Goal: Transaction & Acquisition: Purchase product/service

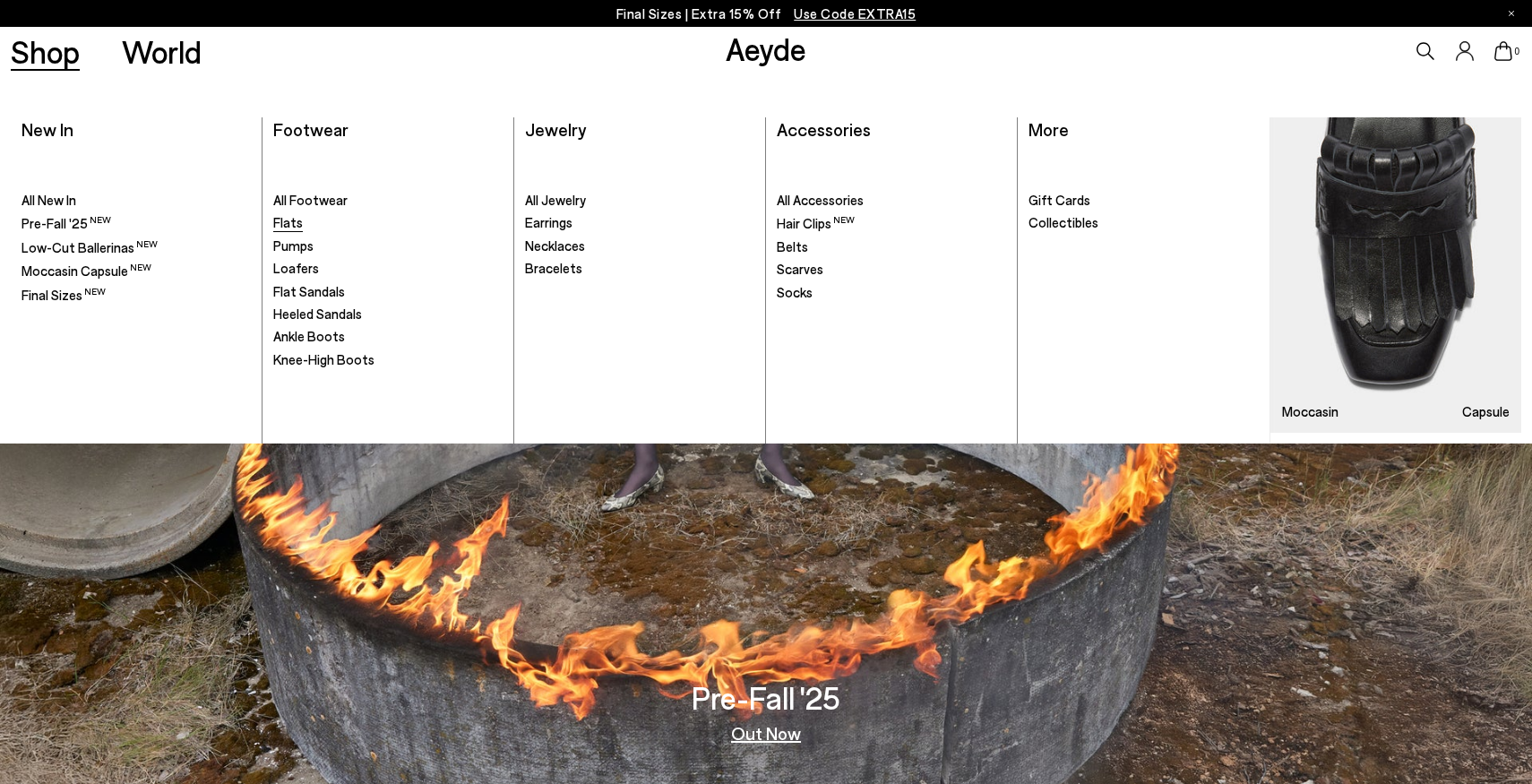
click at [300, 224] on span "Flats" at bounding box center [288, 222] width 30 height 16
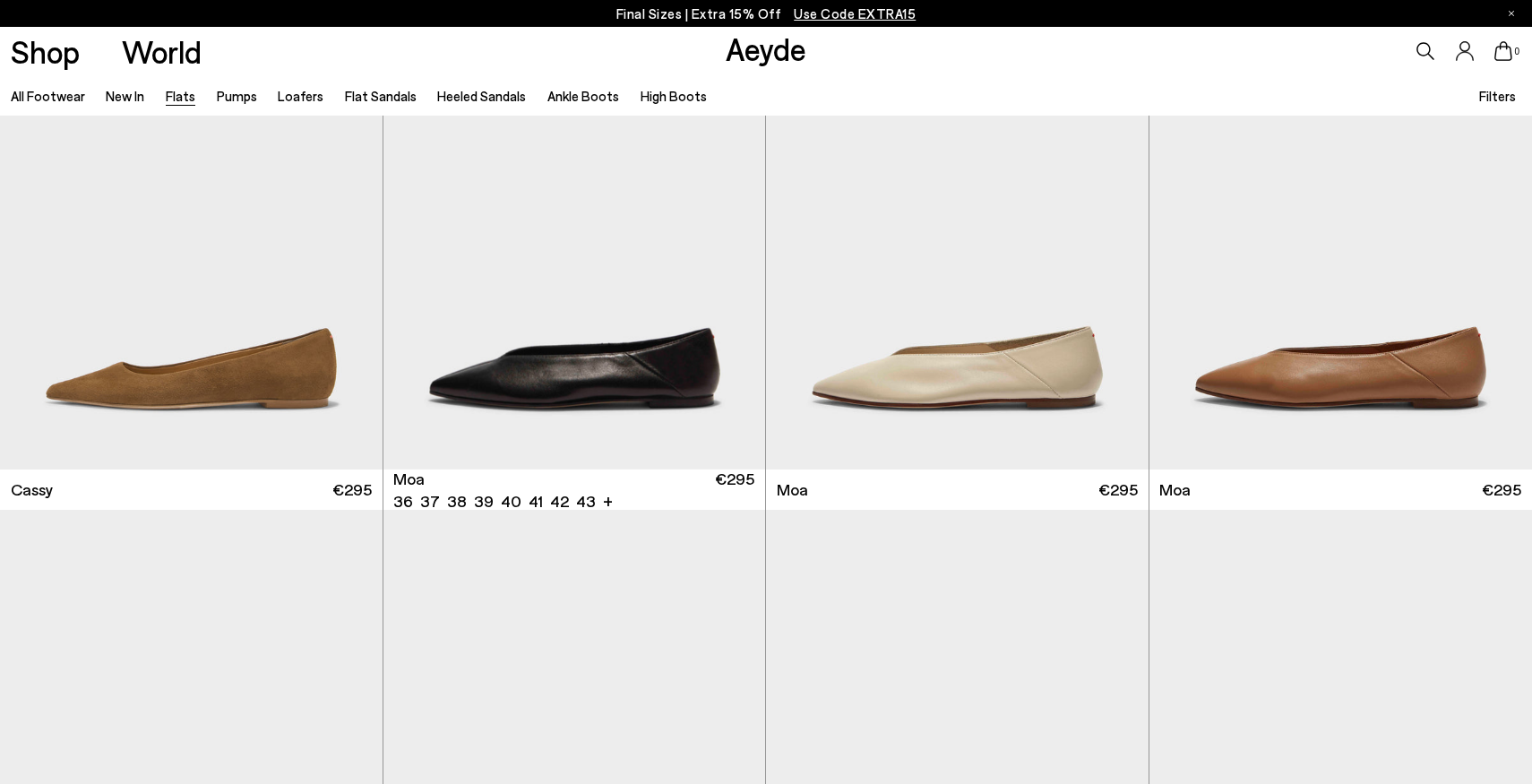
scroll to position [2639, 0]
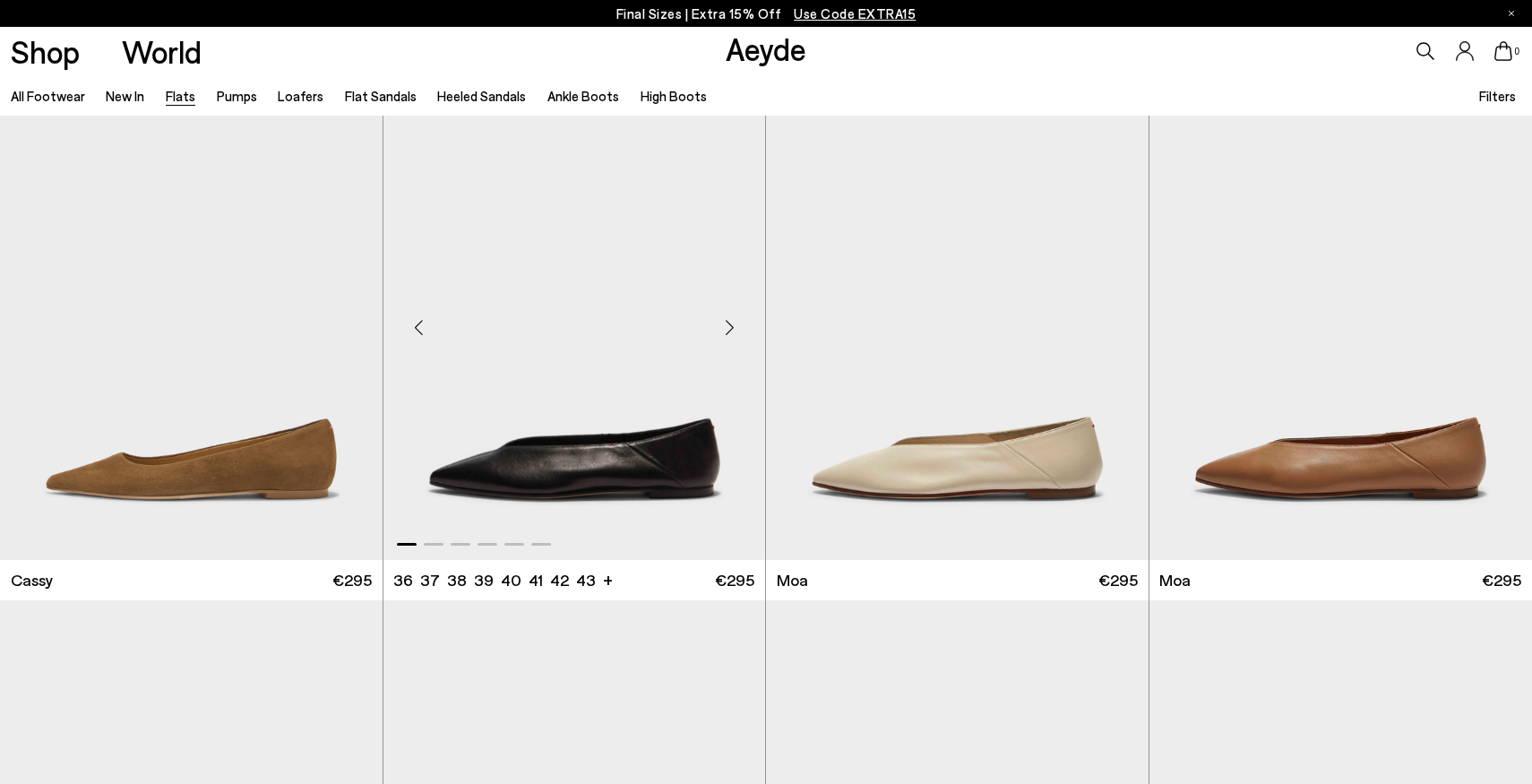
click at [735, 318] on div "Next slide" at bounding box center [730, 327] width 54 height 54
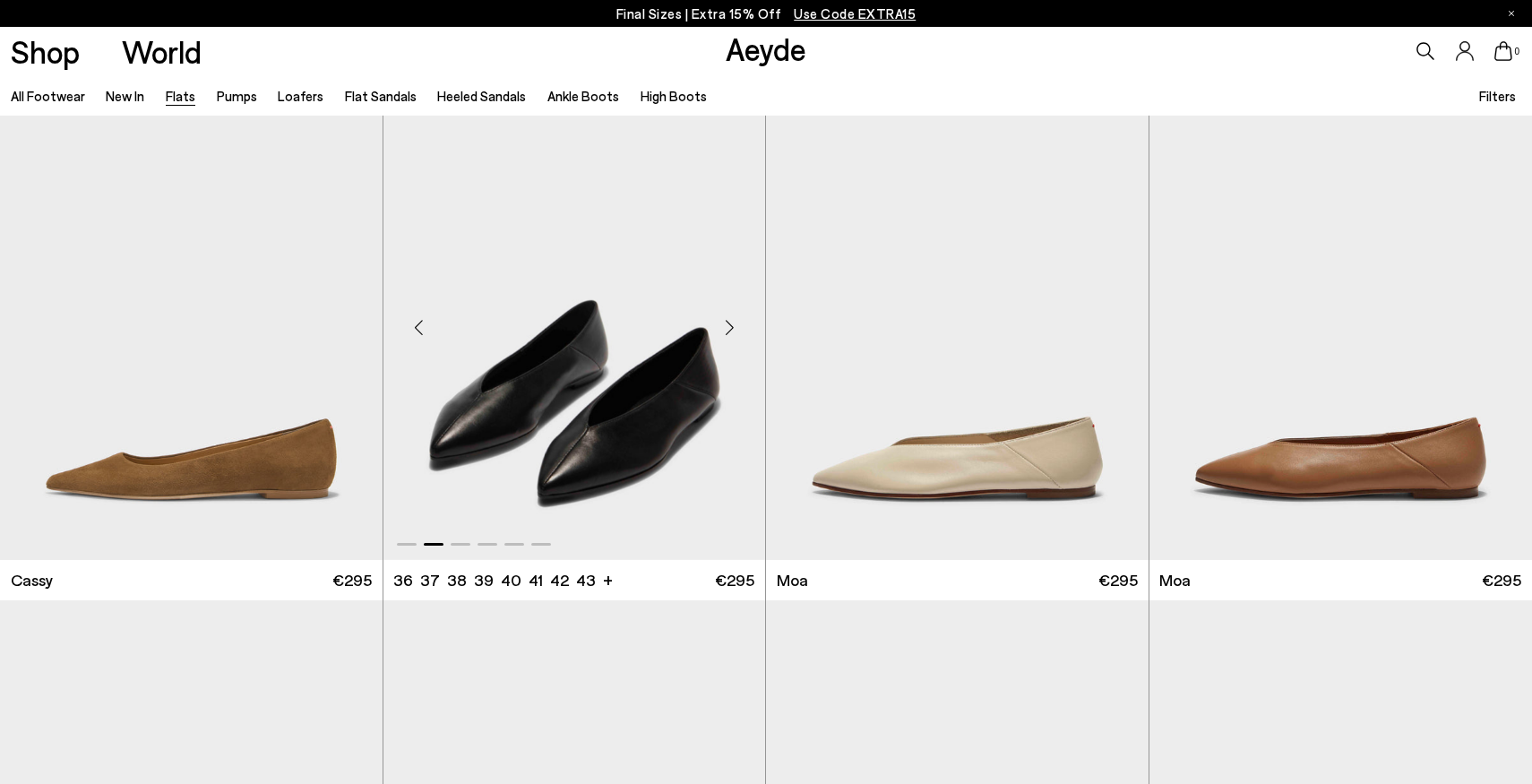
click at [735, 318] on div "Next slide" at bounding box center [730, 327] width 54 height 54
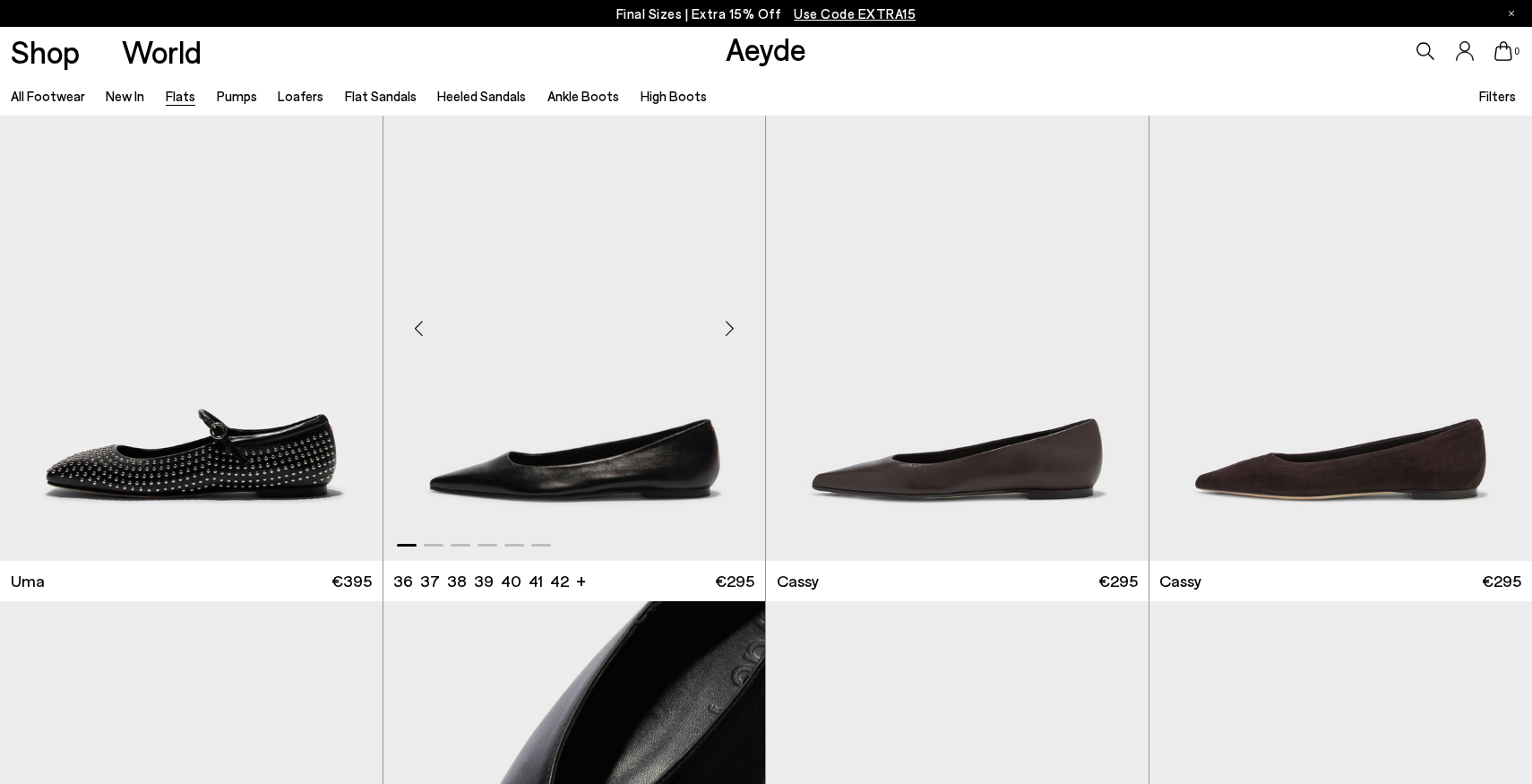
scroll to position [2111, 0]
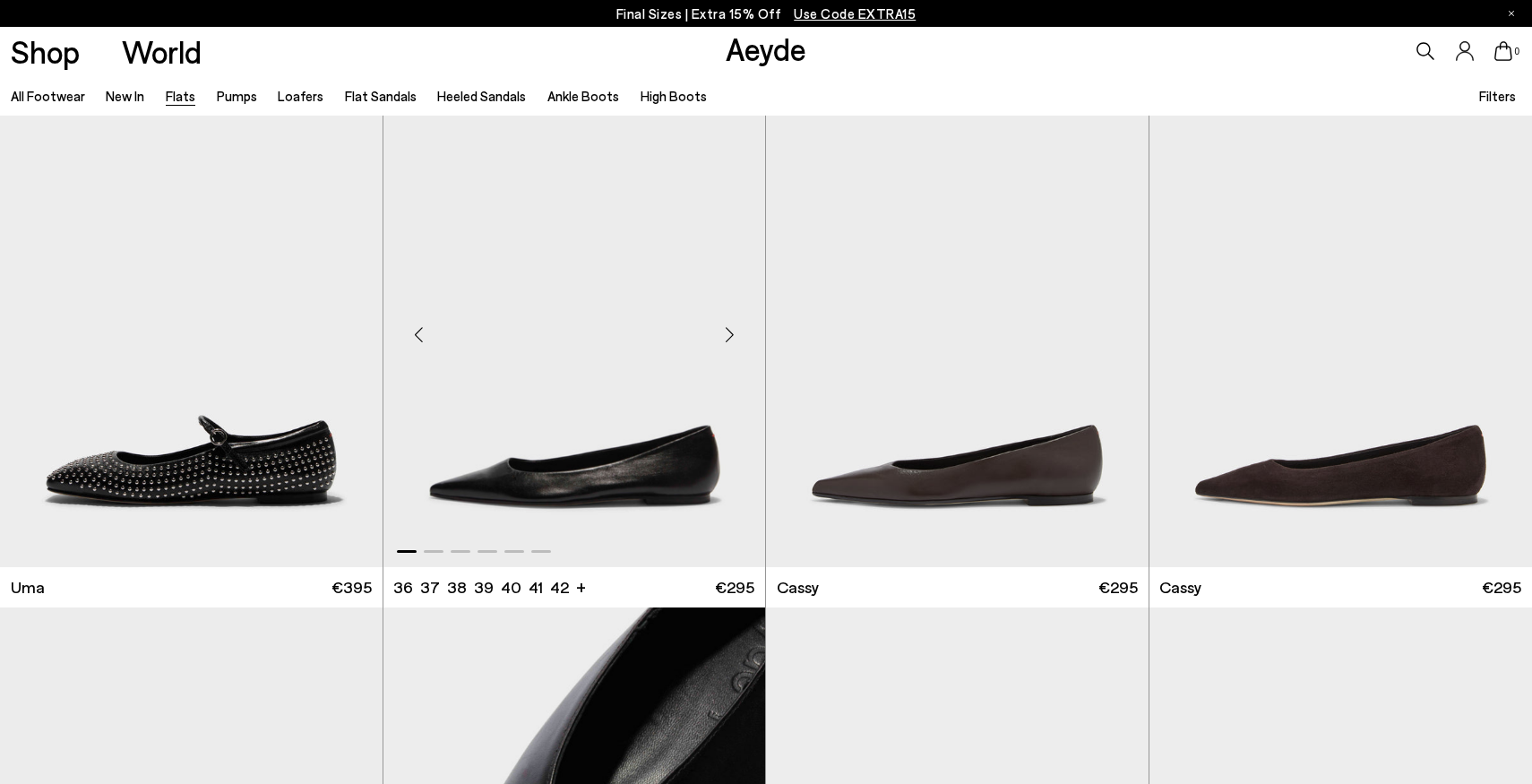
click at [727, 335] on div "Next slide" at bounding box center [730, 335] width 54 height 54
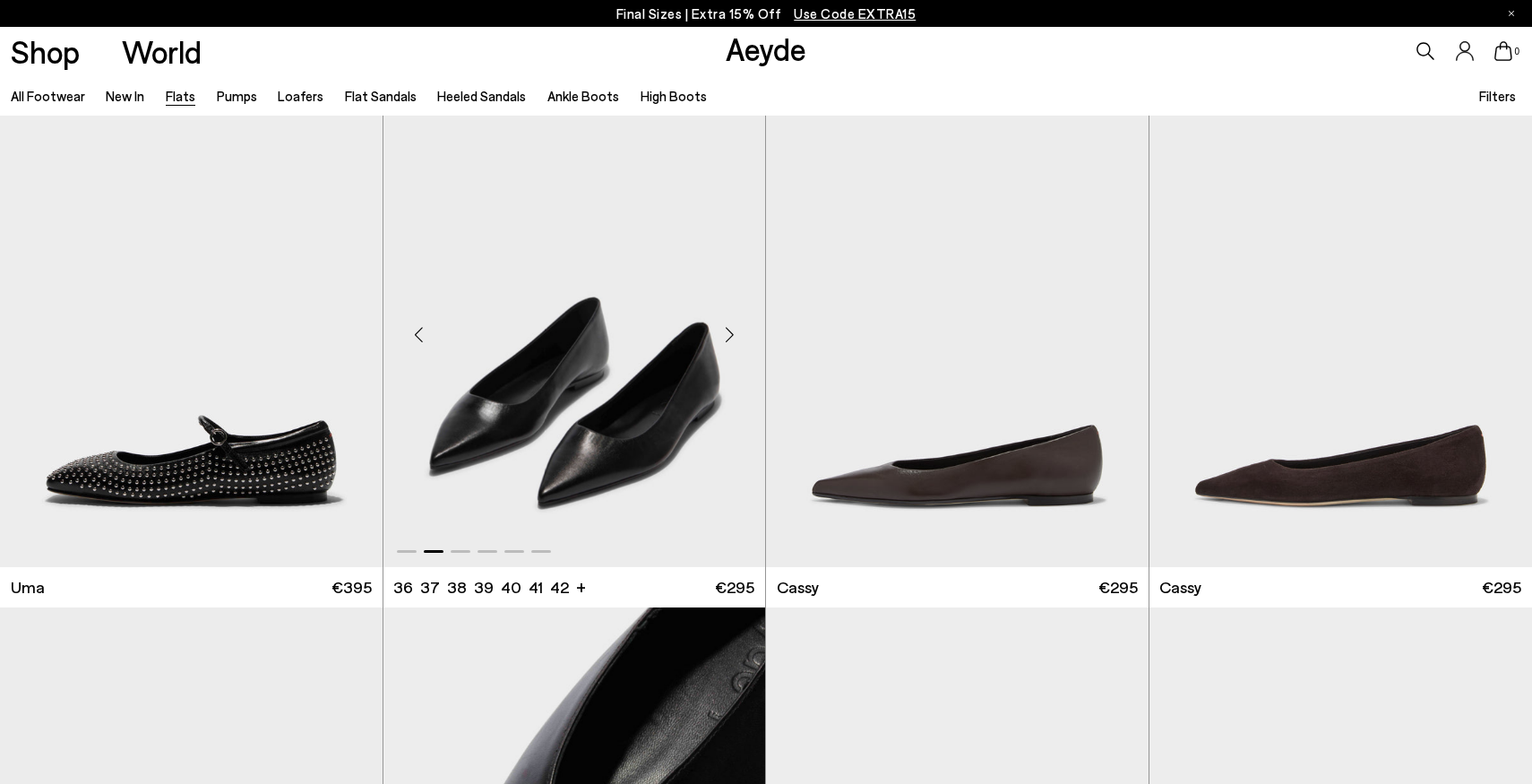
click at [727, 335] on div "Next slide" at bounding box center [730, 335] width 54 height 54
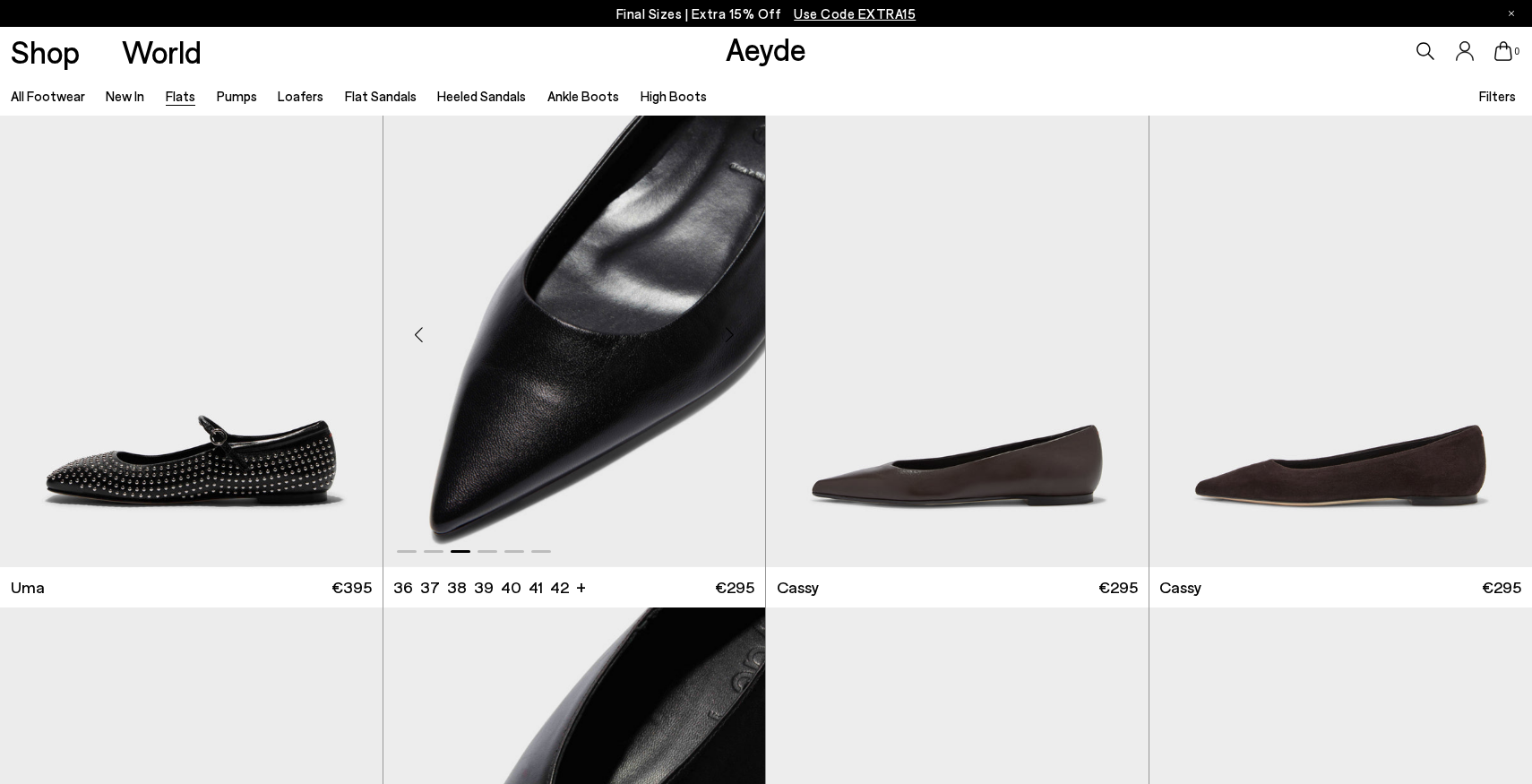
click at [418, 336] on div "Previous slide" at bounding box center [420, 335] width 54 height 54
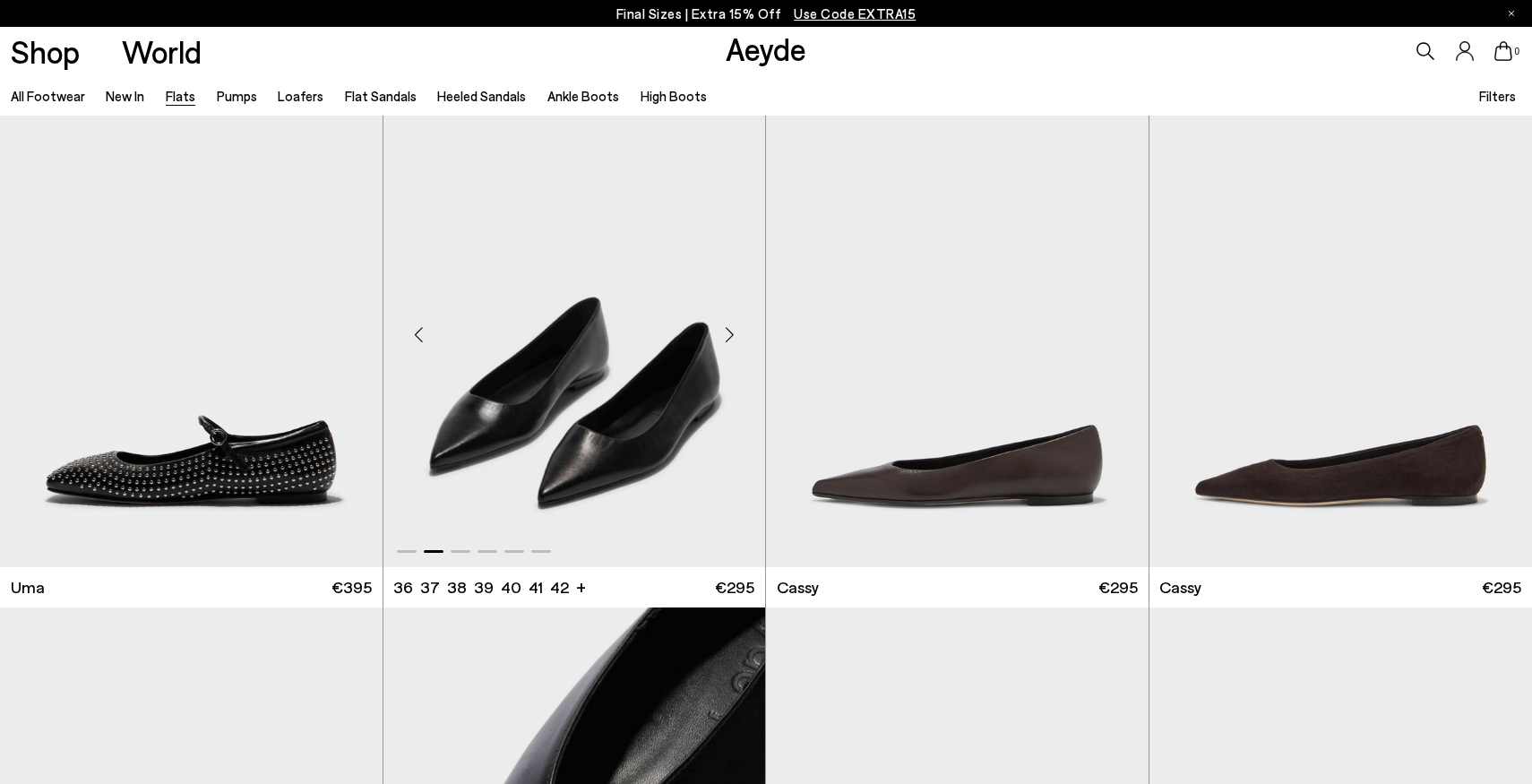
click at [418, 336] on div "Previous slide" at bounding box center [420, 335] width 54 height 54
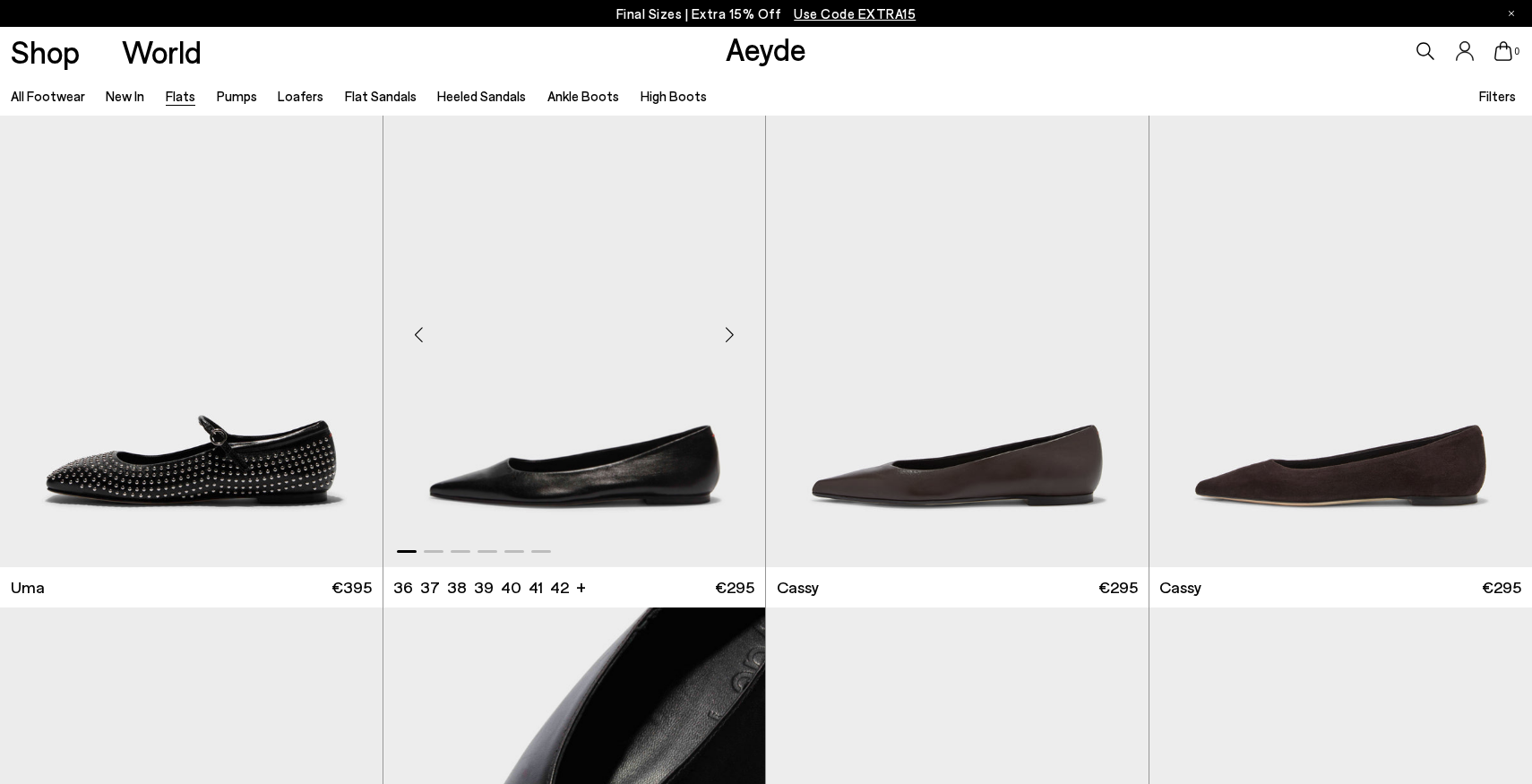
click at [619, 345] on img "1 / 6" at bounding box center [575, 327] width 383 height 480
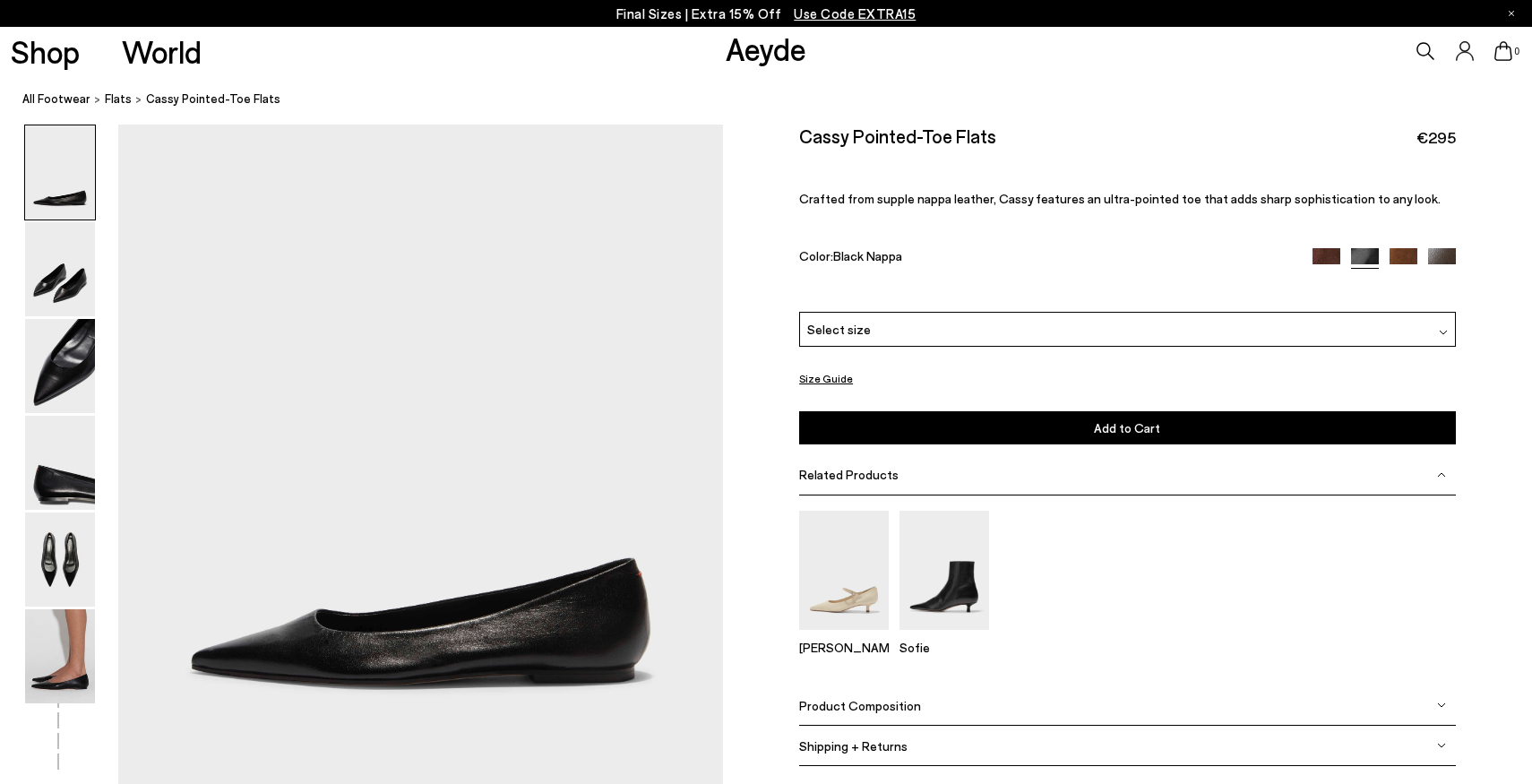
click at [1444, 50] on div "0" at bounding box center [1277, 51] width 511 height 49
click at [1422, 51] on icon at bounding box center [1426, 51] width 18 height 18
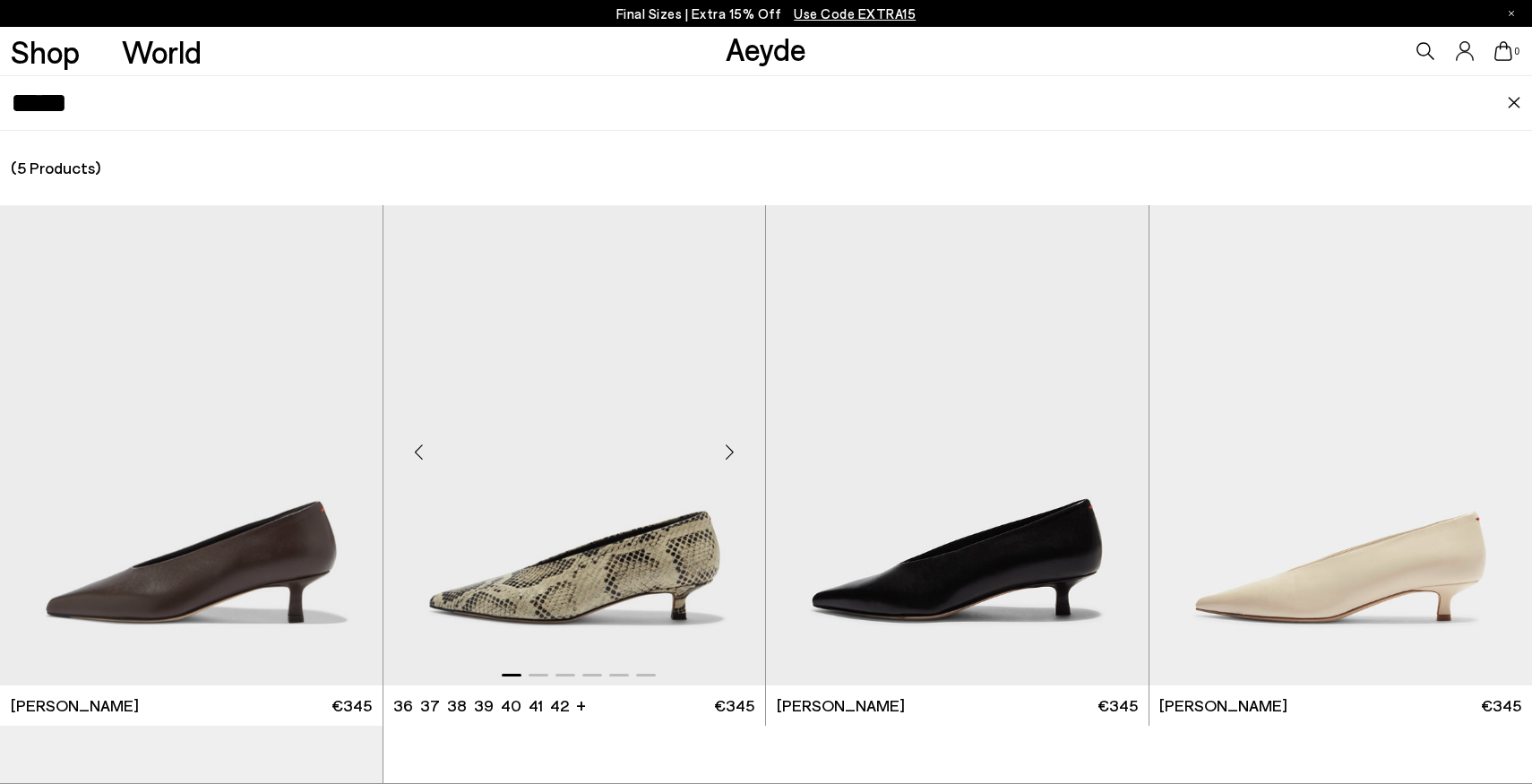
type input "*****"
click at [586, 474] on img "1 / 6" at bounding box center [575, 445] width 383 height 480
